Goal: Task Accomplishment & Management: Complete application form

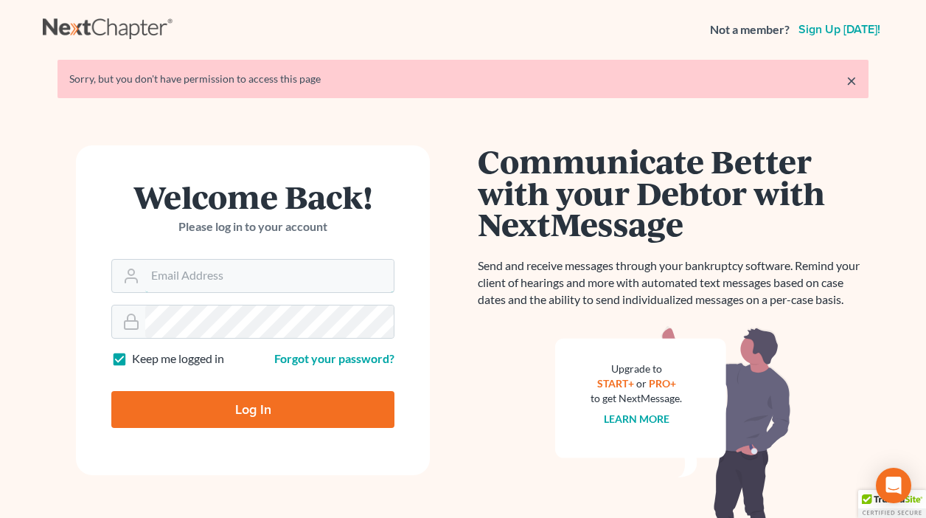
type input "[EMAIL_ADDRESS][DOMAIN_NAME]"
click at [208, 401] on input "Log In" at bounding box center [252, 409] width 283 height 37
type input "Thinking..."
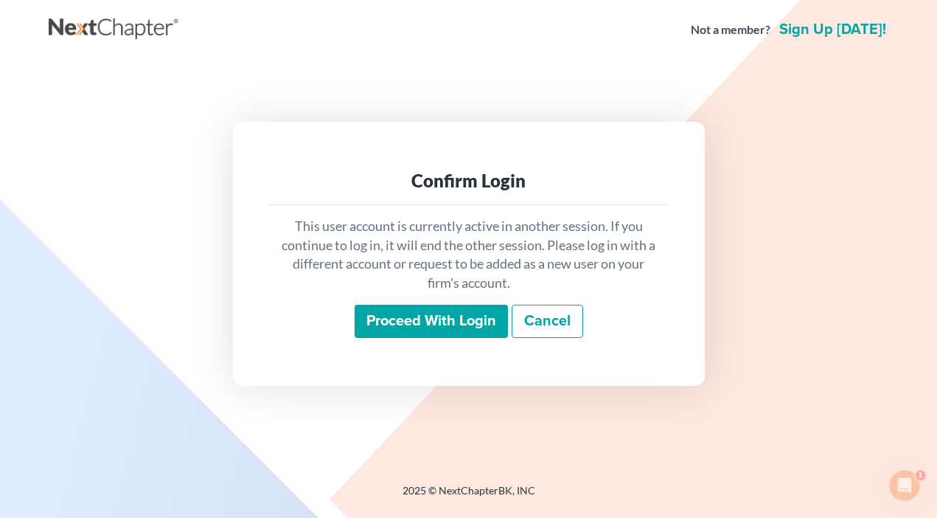
click at [428, 312] on input "Proceed with login" at bounding box center [431, 322] width 153 height 34
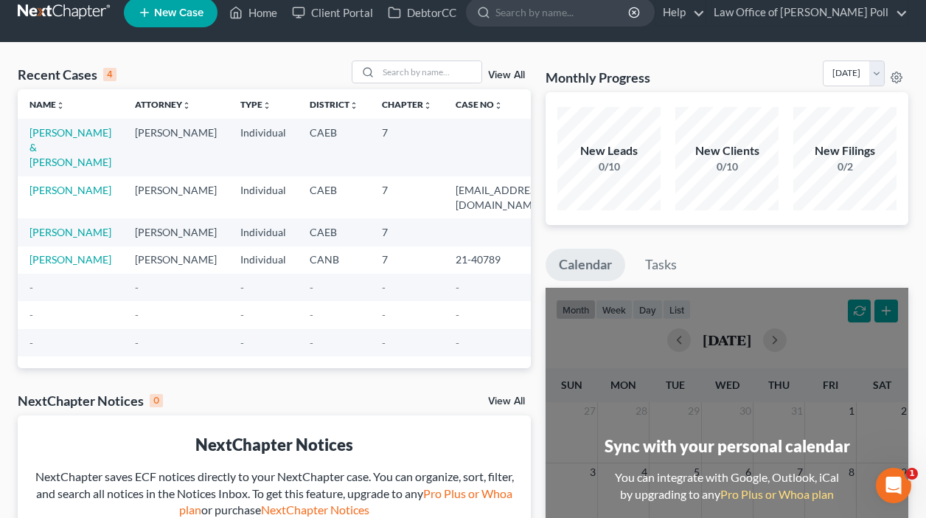
scroll to position [26, 0]
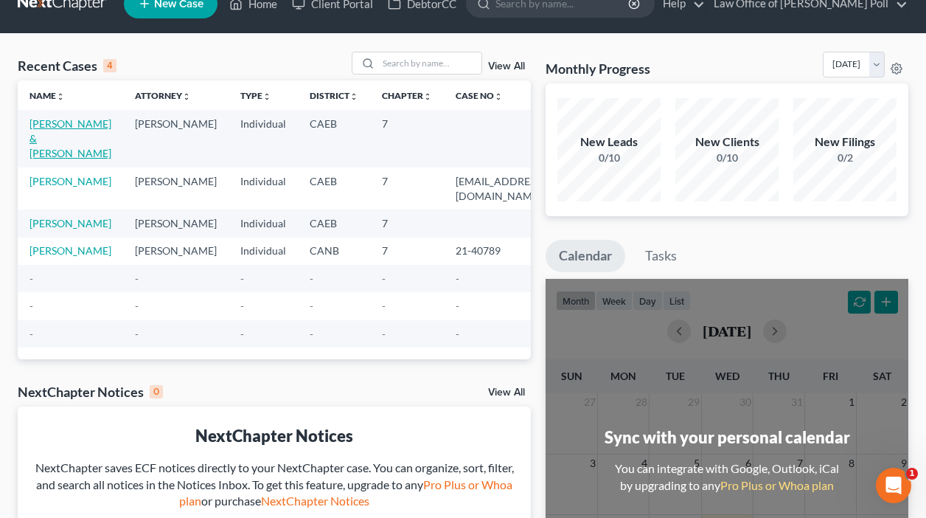
click at [55, 150] on link "[PERSON_NAME] & [PERSON_NAME]" at bounding box center [70, 138] width 82 height 42
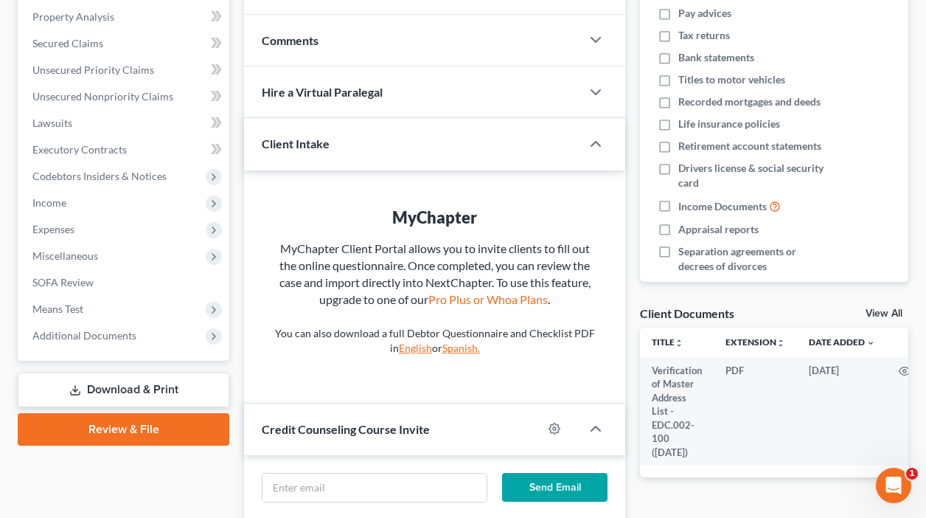
scroll to position [289, 0]
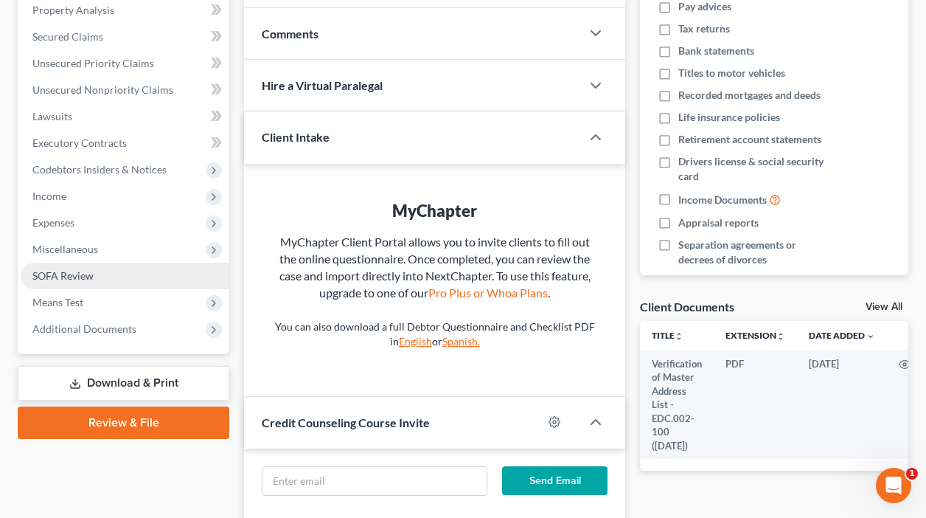
click at [74, 279] on span "SOFA Review" at bounding box center [62, 275] width 61 height 13
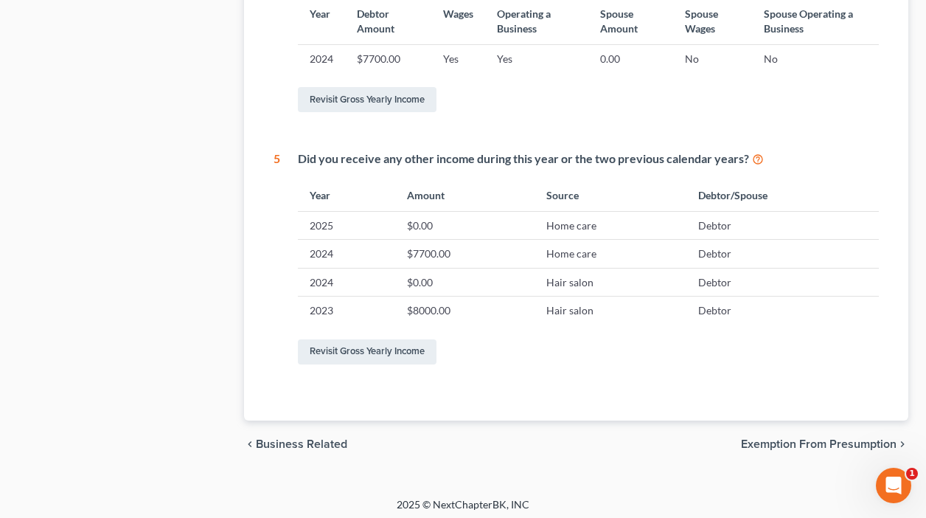
scroll to position [759, 0]
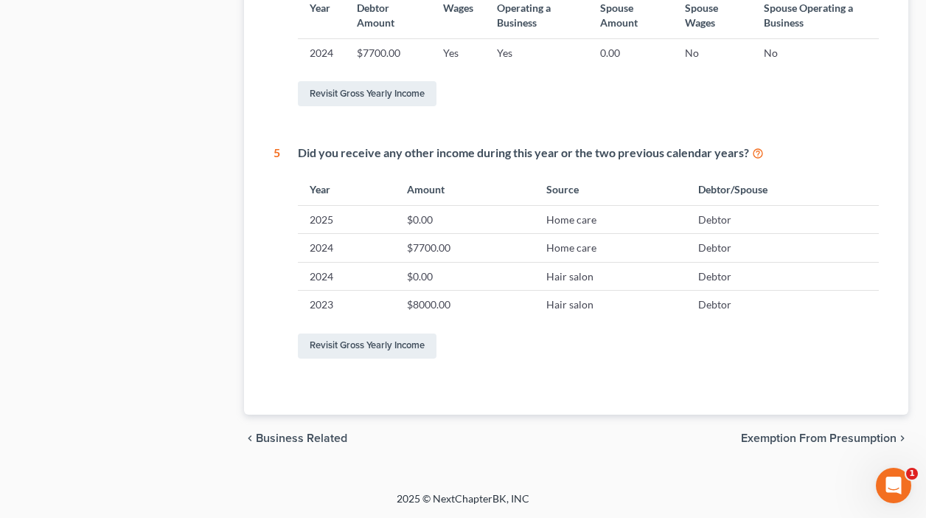
click at [814, 434] on span "Exemption from Presumption" at bounding box center [819, 438] width 156 height 12
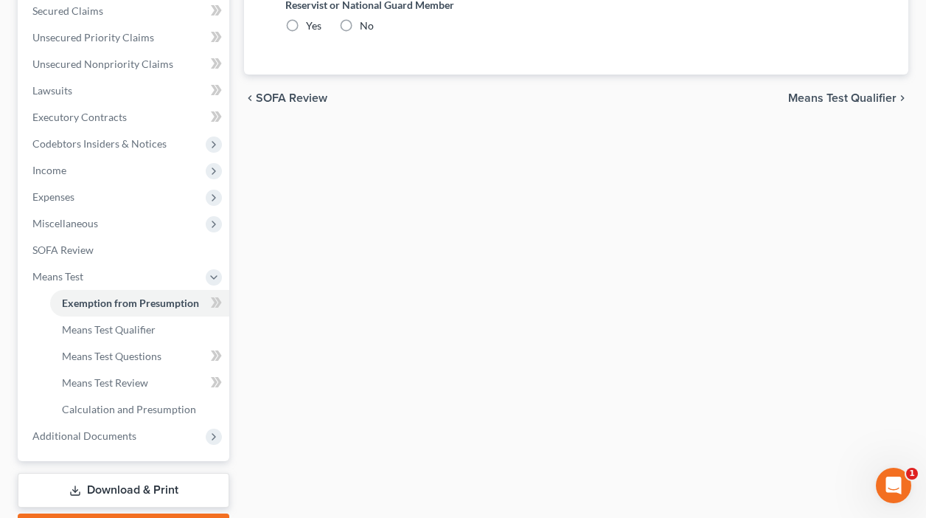
radio input "true"
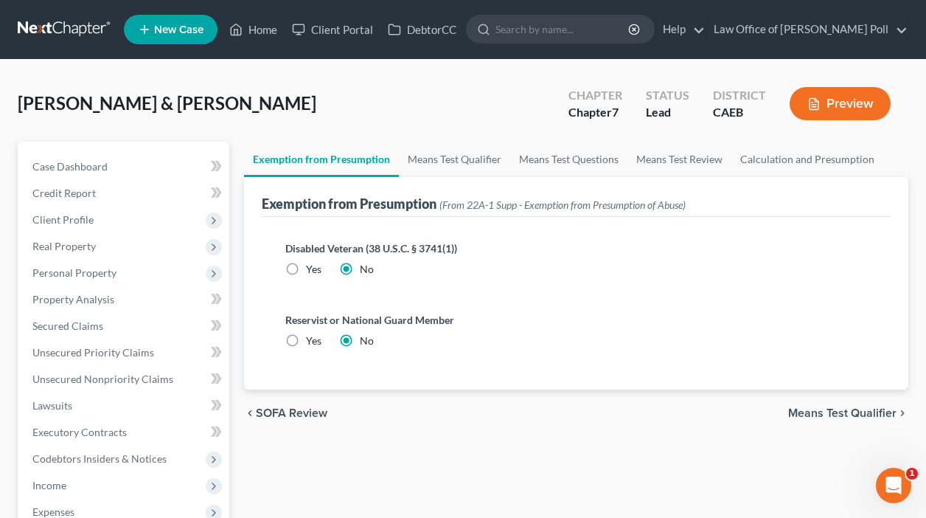
click at [837, 411] on span "Means Test Qualifier" at bounding box center [842, 413] width 108 height 12
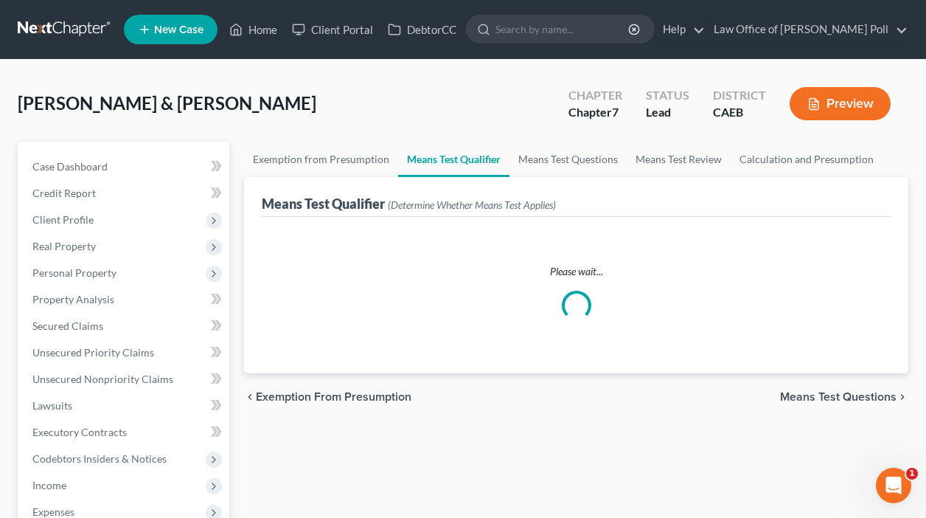
click at [835, 400] on span "Means Test Questions" at bounding box center [838, 397] width 116 height 12
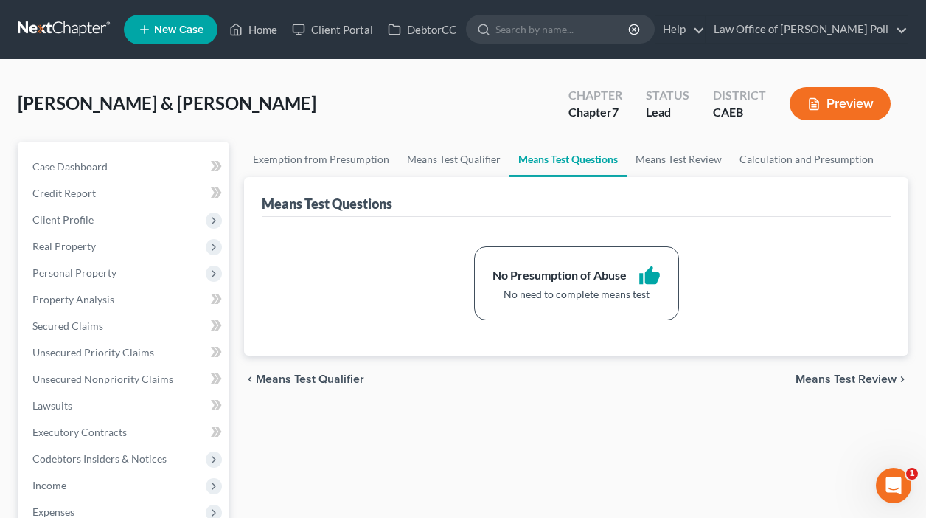
click at [835, 379] on span "Means Test Review" at bounding box center [846, 379] width 101 height 12
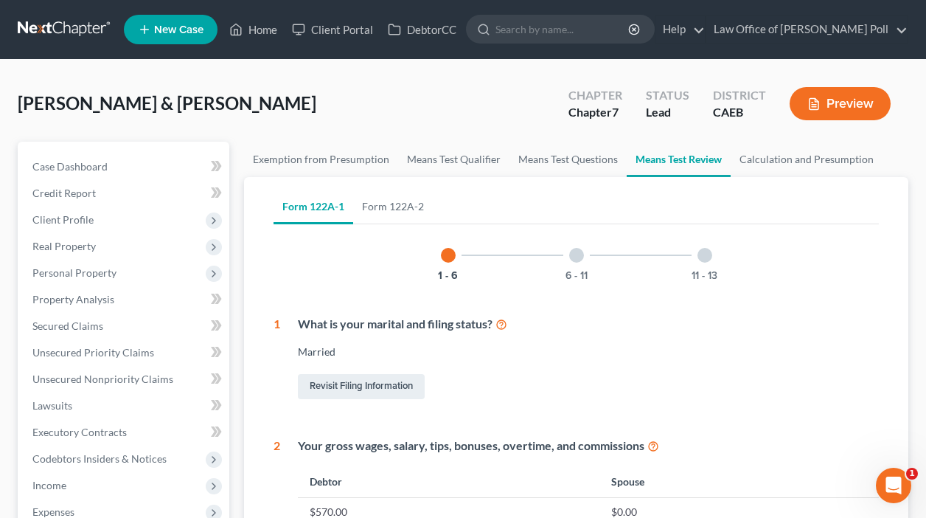
click at [830, 398] on div "Revisit Filing Information" at bounding box center [588, 386] width 581 height 31
click at [576, 254] on div at bounding box center [576, 255] width 15 height 15
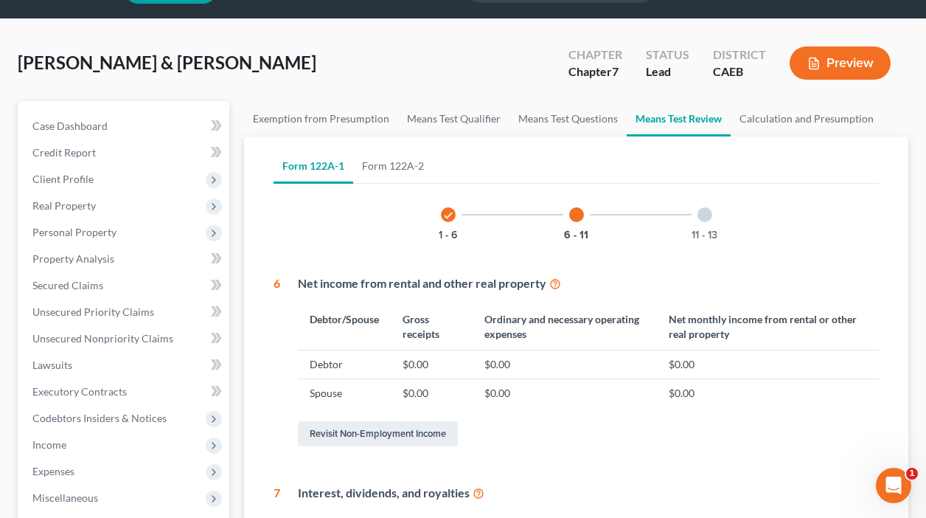
scroll to position [2, 0]
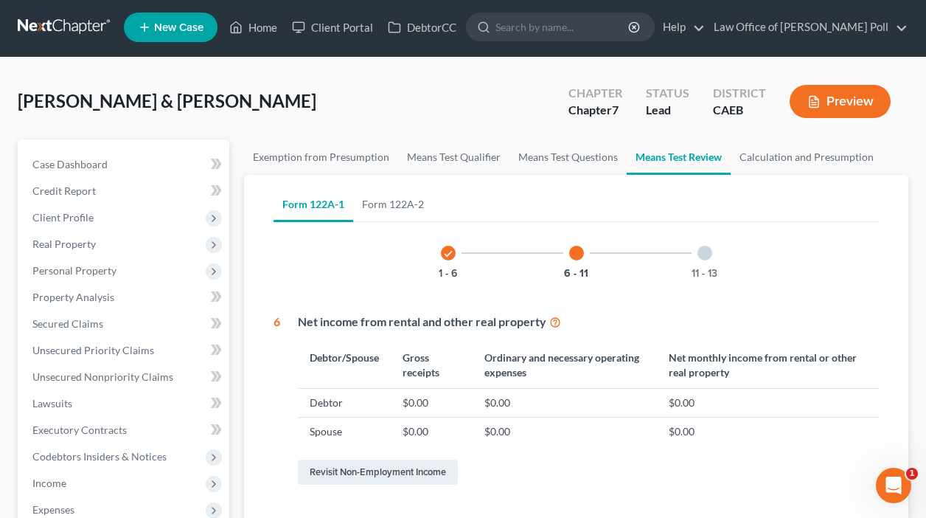
click at [701, 254] on div at bounding box center [705, 253] width 15 height 15
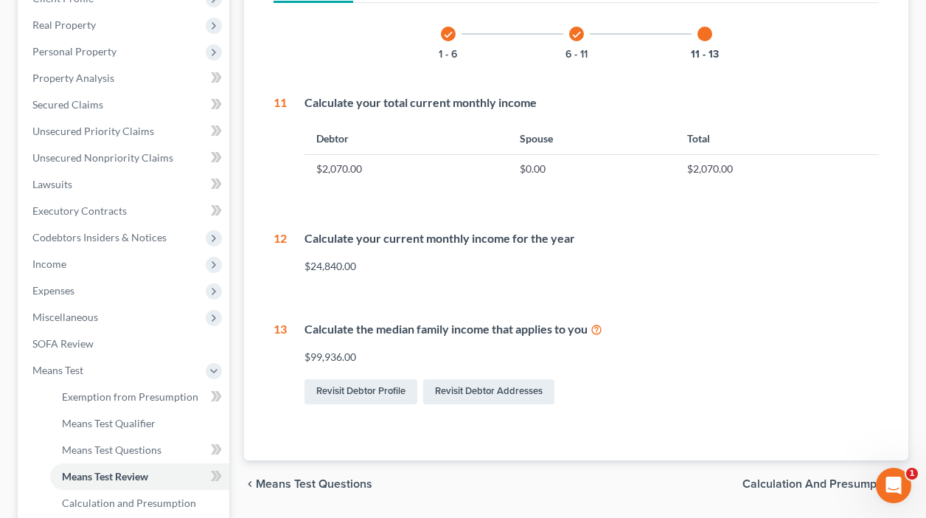
scroll to position [223, 0]
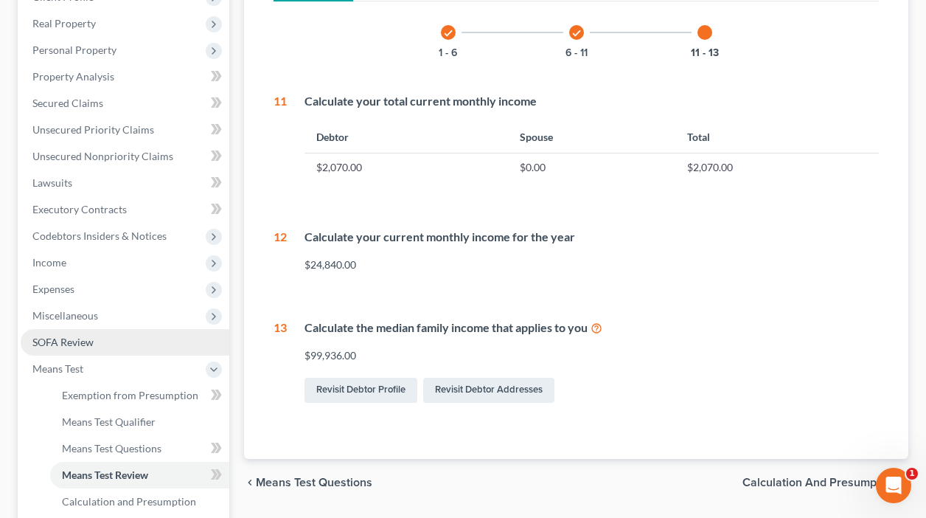
click at [60, 341] on span "SOFA Review" at bounding box center [62, 341] width 61 height 13
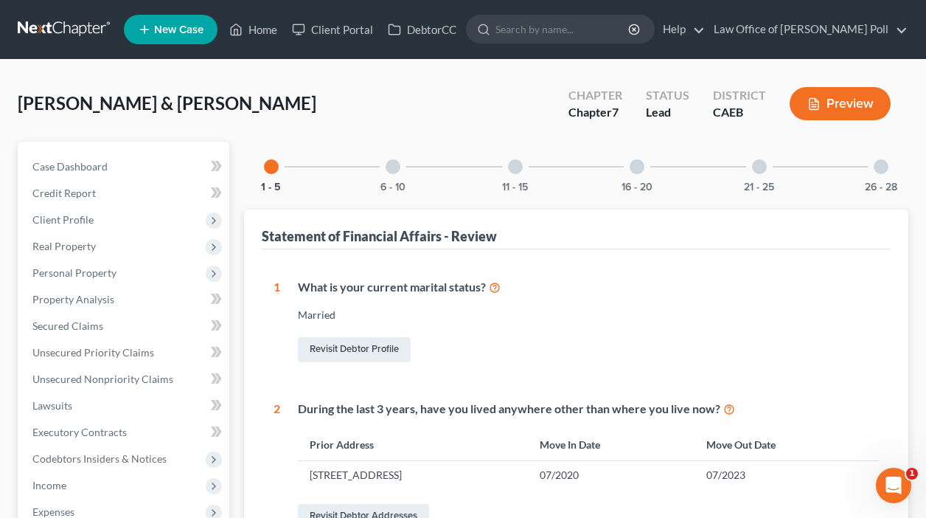
click at [517, 169] on div at bounding box center [515, 166] width 15 height 15
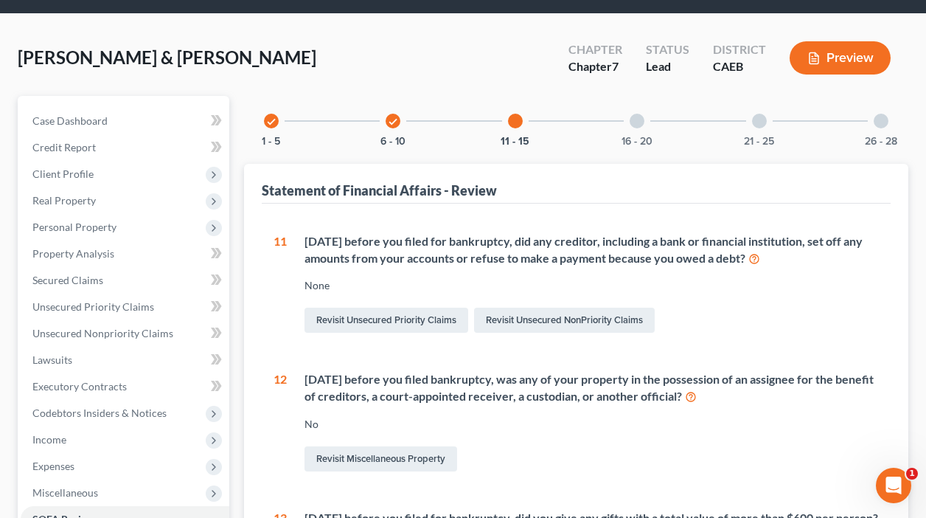
scroll to position [44, 0]
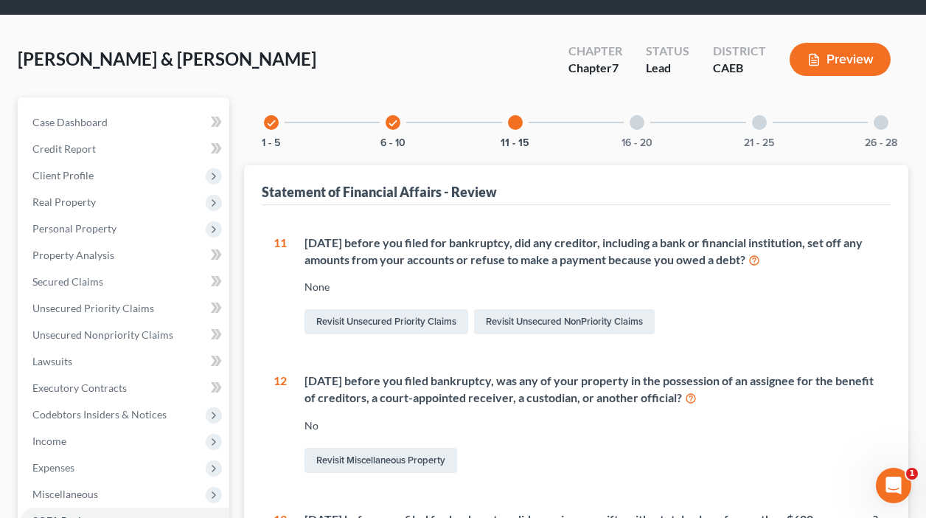
click at [638, 121] on div at bounding box center [637, 122] width 15 height 15
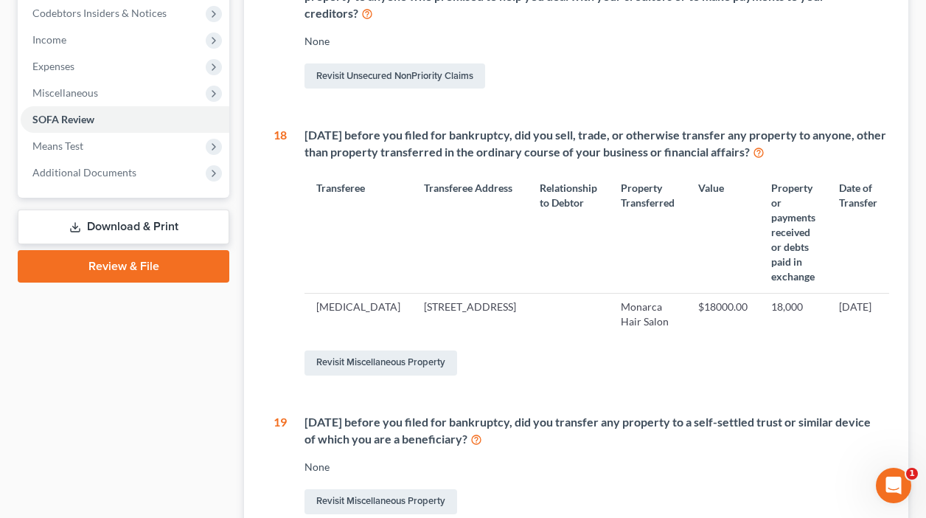
scroll to position [448, 0]
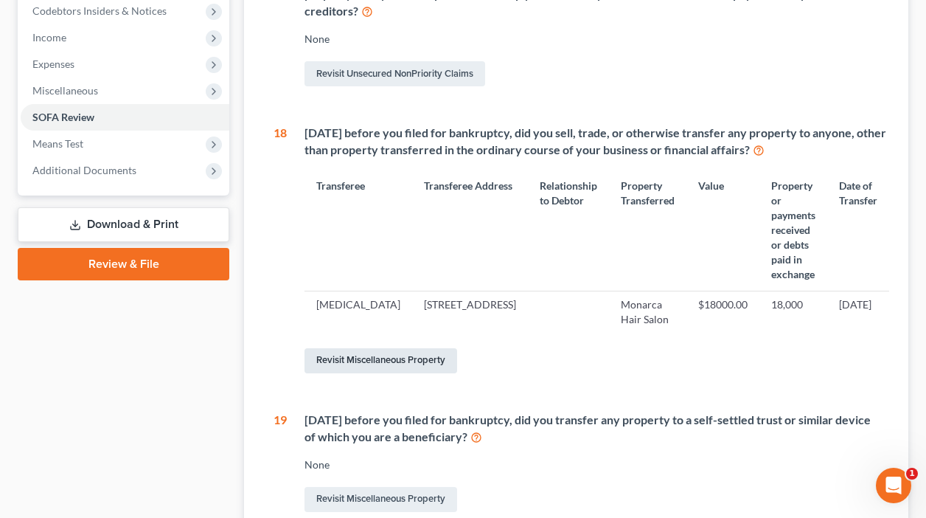
click at [364, 357] on link "Revisit Miscellaneous Property" at bounding box center [381, 360] width 153 height 25
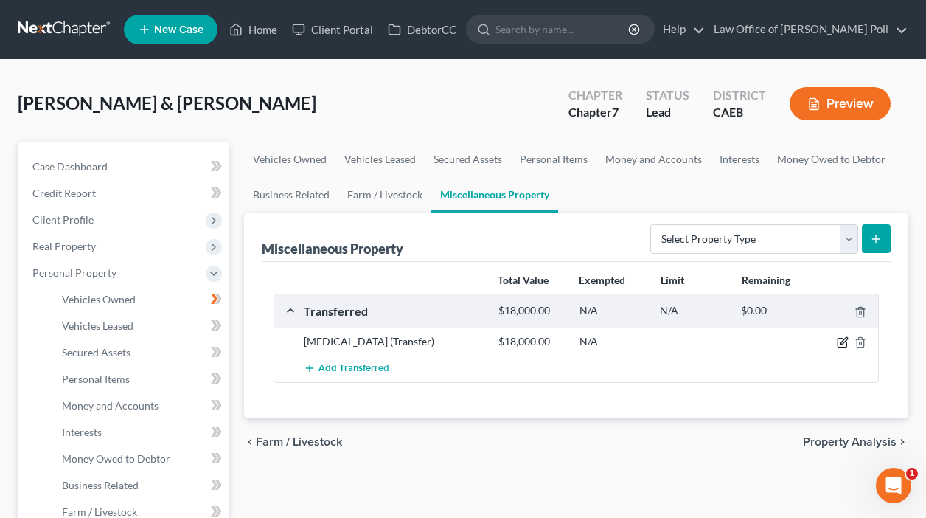
click at [844, 343] on icon "button" at bounding box center [844, 341] width 7 height 7
select select "Ordinary ([DATE])"
select select "4"
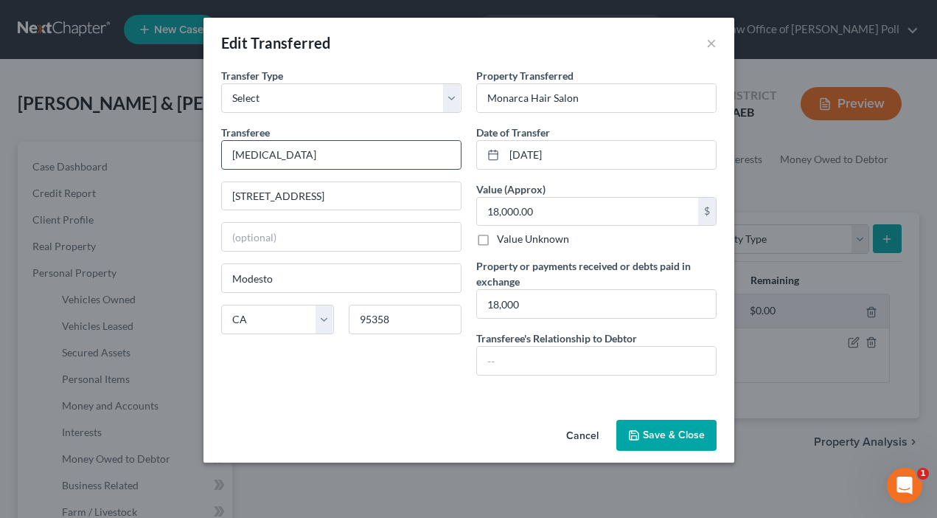
click at [295, 148] on input "[MEDICAL_DATA]" at bounding box center [341, 155] width 239 height 28
type input "X"
type input "[PERSON_NAME]"
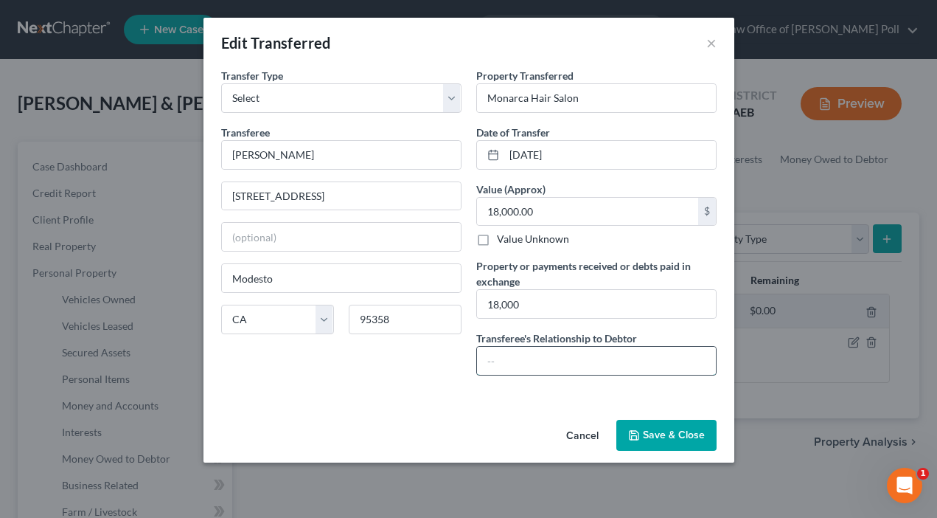
click at [502, 357] on input "text" at bounding box center [596, 361] width 239 height 28
type input "Purchaser"
click at [681, 425] on button "Save & Close" at bounding box center [666, 435] width 100 height 31
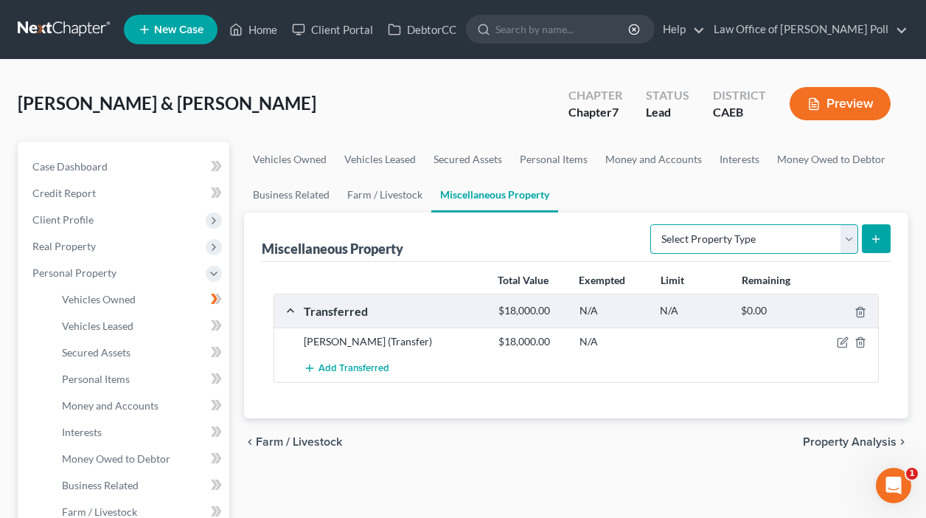
click at [848, 234] on select "Select Property Type Assigned for Creditor Benefit [DATE] Holding for Another N…" at bounding box center [754, 238] width 208 height 29
select select "transferred"
click at [650, 224] on select "Select Property Type Assigned for Creditor Benefit [DATE] Holding for Another N…" at bounding box center [754, 238] width 208 height 29
click at [849, 240] on select "Select Property Type Assigned for Creditor Benefit [DATE] Holding for Another N…" at bounding box center [754, 238] width 208 height 29
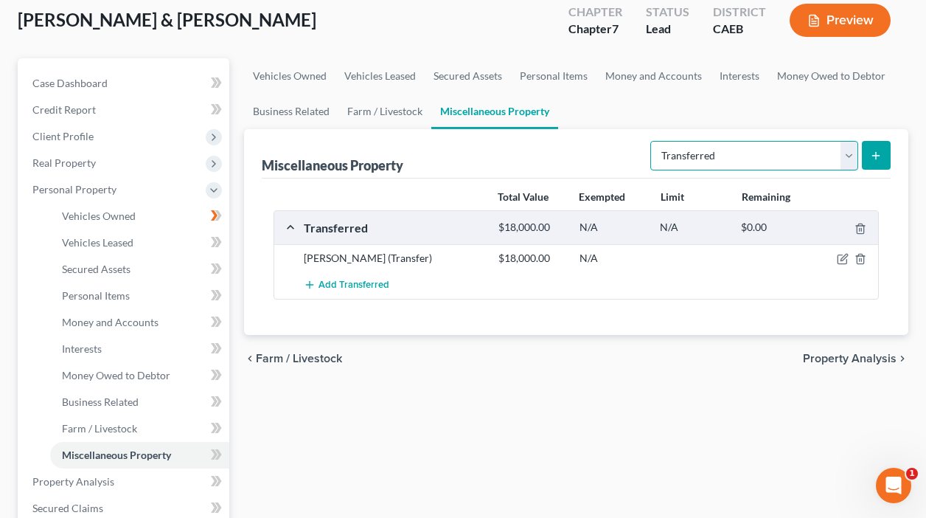
scroll to position [86, 0]
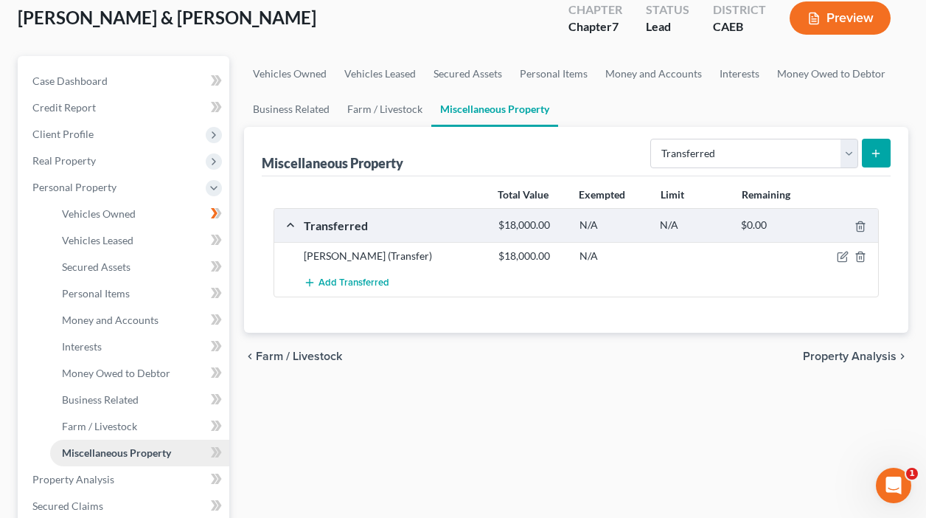
click at [86, 452] on span "Miscellaneous Property" at bounding box center [116, 452] width 109 height 13
click at [460, 105] on link "Miscellaneous Property" at bounding box center [494, 108] width 127 height 35
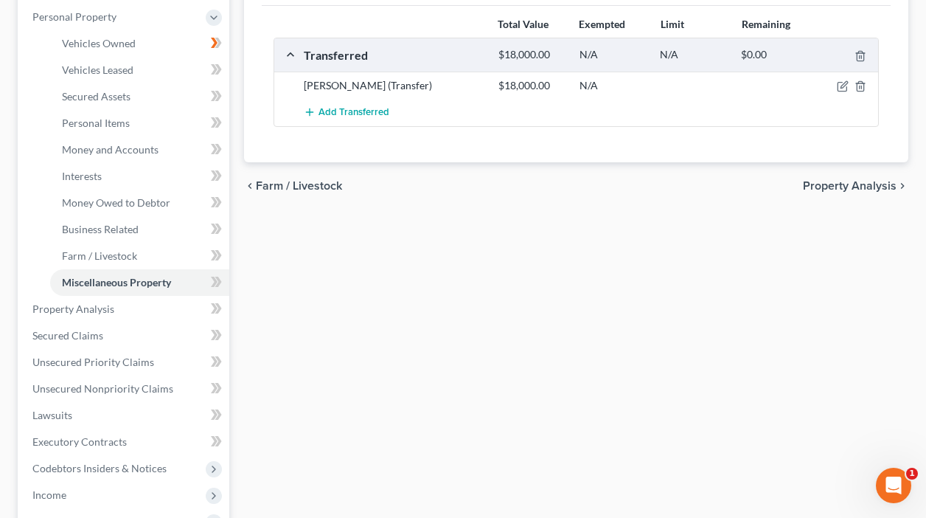
scroll to position [237, 0]
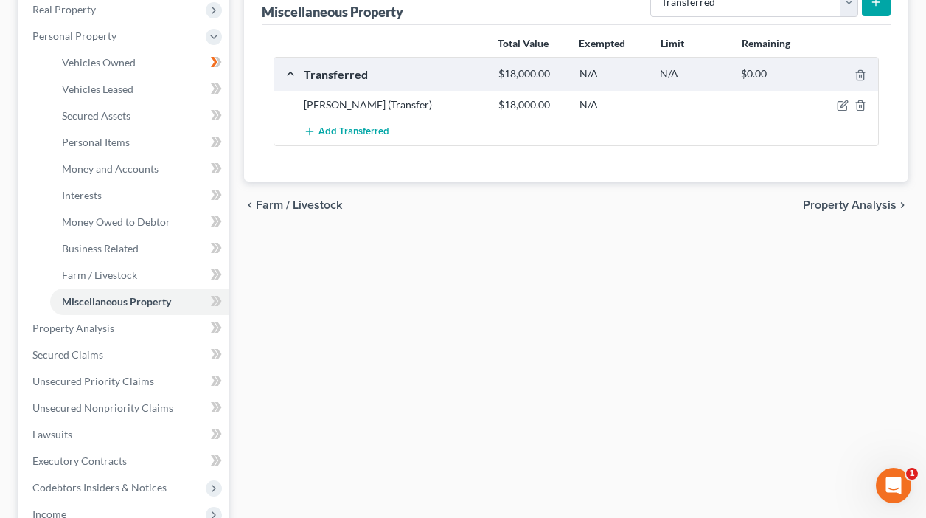
click at [875, 195] on div "chevron_left Farm / Livestock Property Analysis chevron_right" at bounding box center [576, 204] width 664 height 47
click at [870, 205] on span "Property Analysis" at bounding box center [850, 205] width 94 height 12
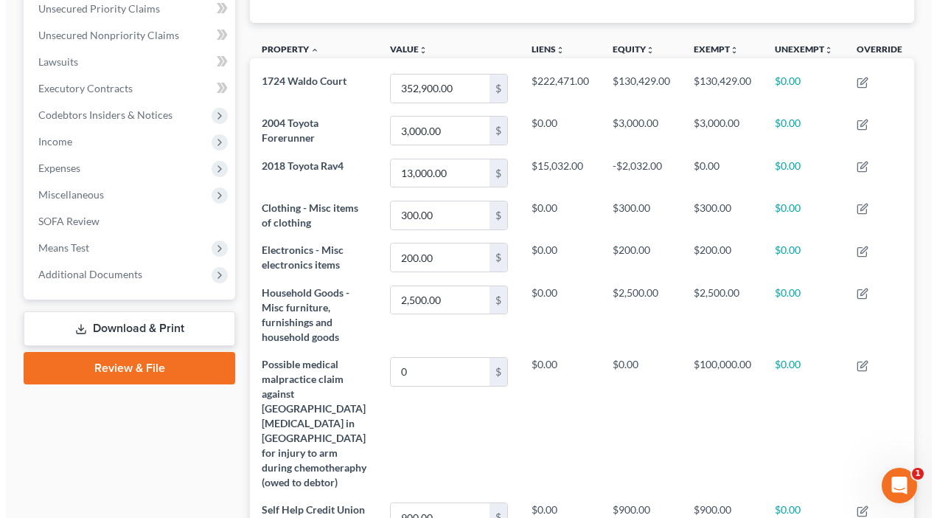
scroll to position [340, 0]
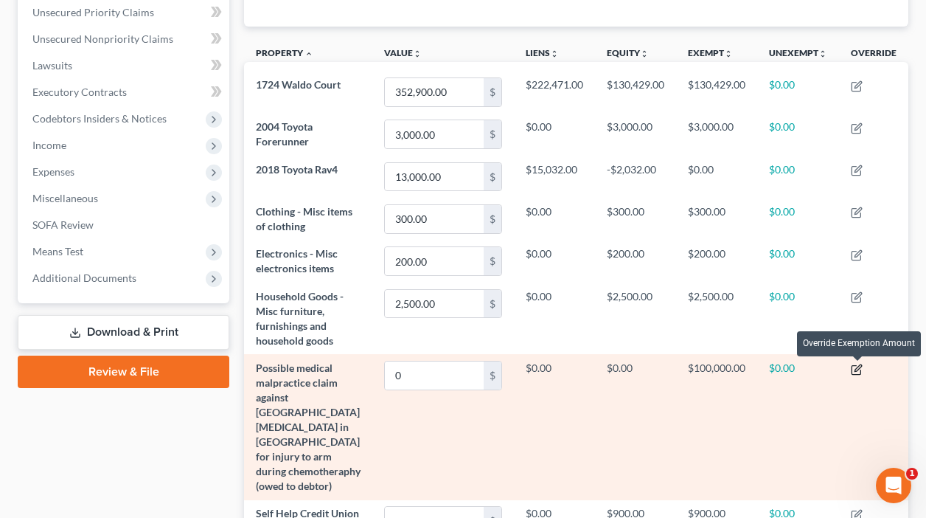
click at [852, 370] on icon "button" at bounding box center [857, 370] width 12 height 12
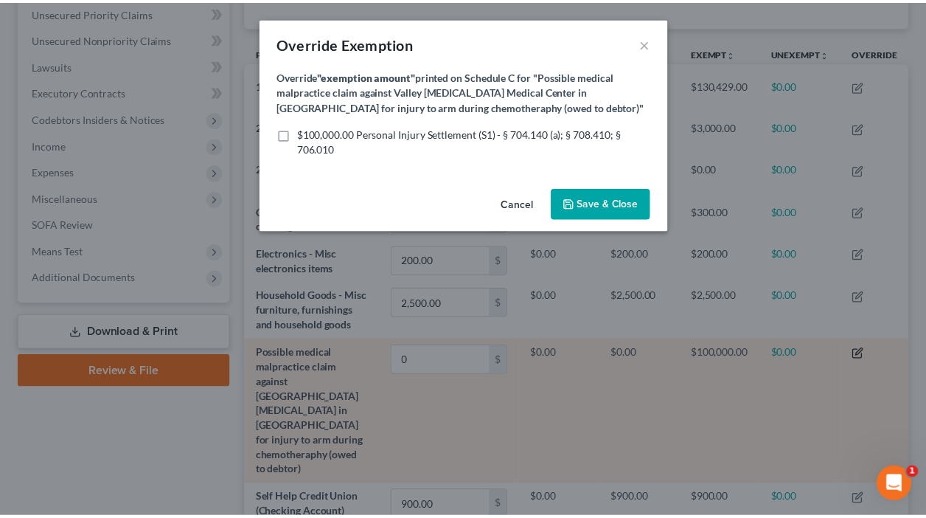
scroll to position [226, 673]
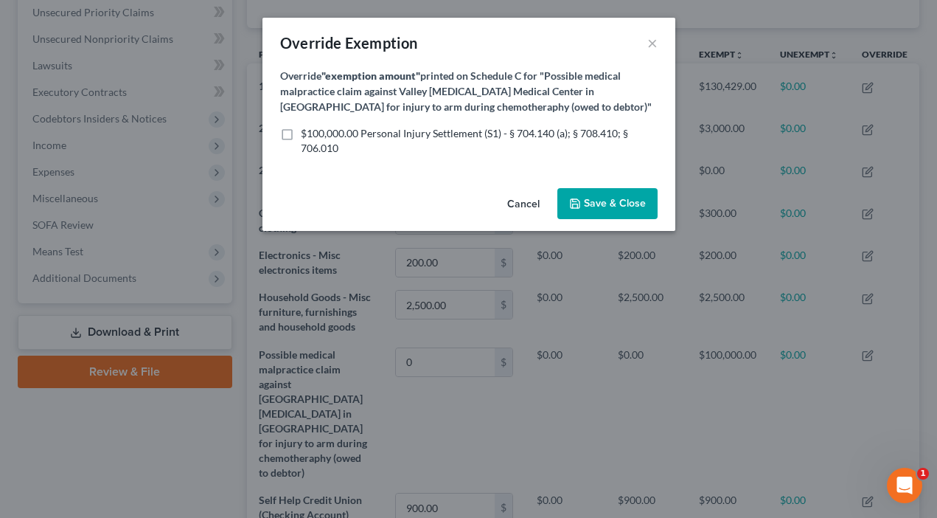
click at [520, 202] on button "Cancel" at bounding box center [523, 203] width 56 height 29
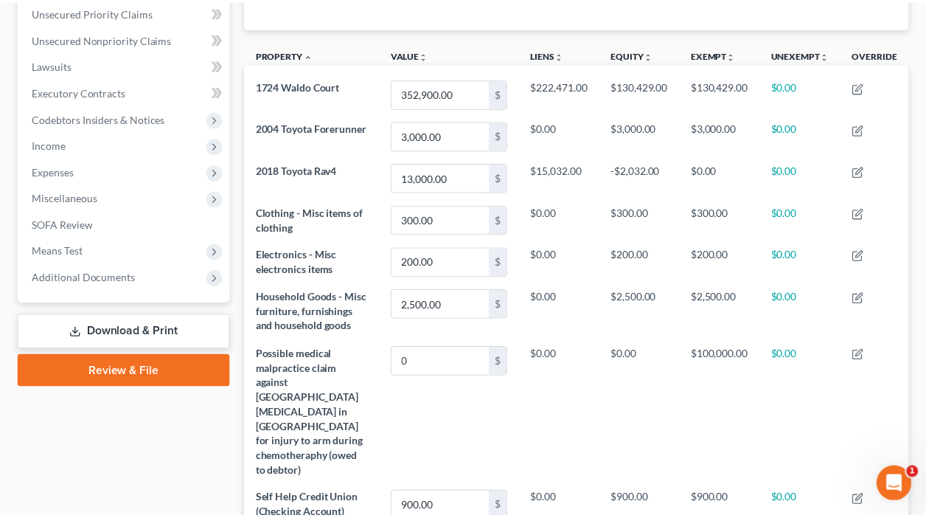
scroll to position [225, 664]
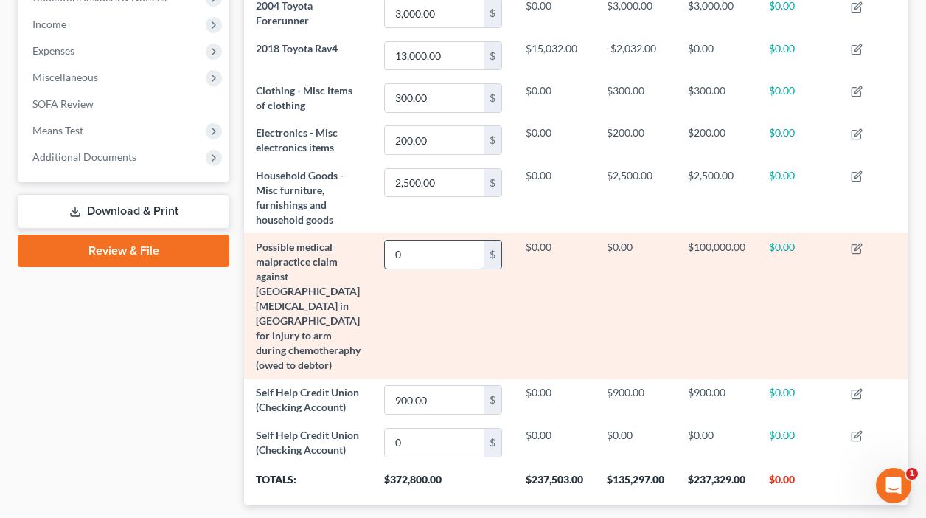
click at [461, 255] on input "0" at bounding box center [434, 254] width 99 height 28
click at [538, 257] on td "$0.00" at bounding box center [554, 305] width 81 height 145
